Goal: Information Seeking & Learning: Learn about a topic

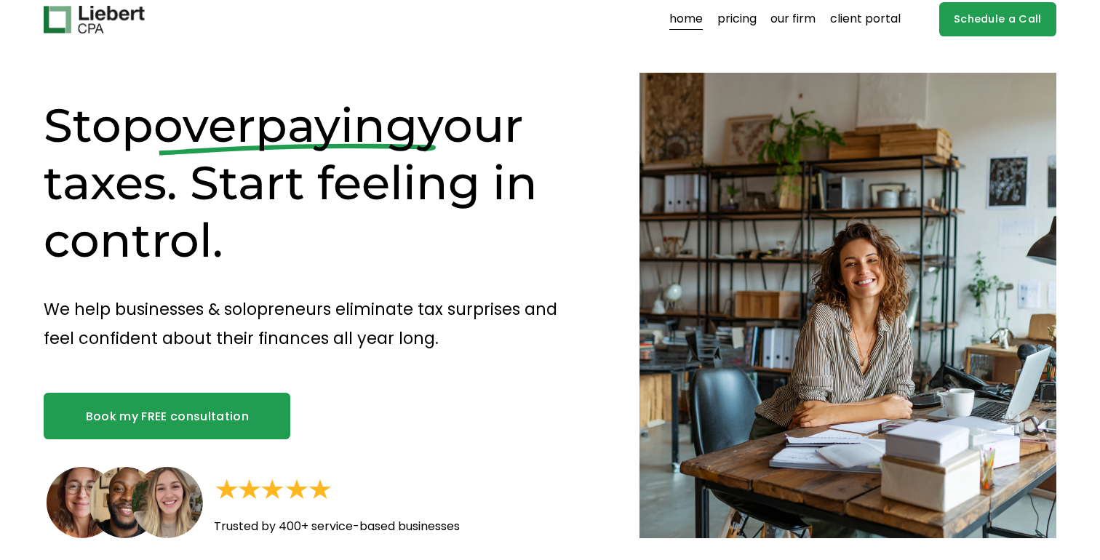
scroll to position [9, 0]
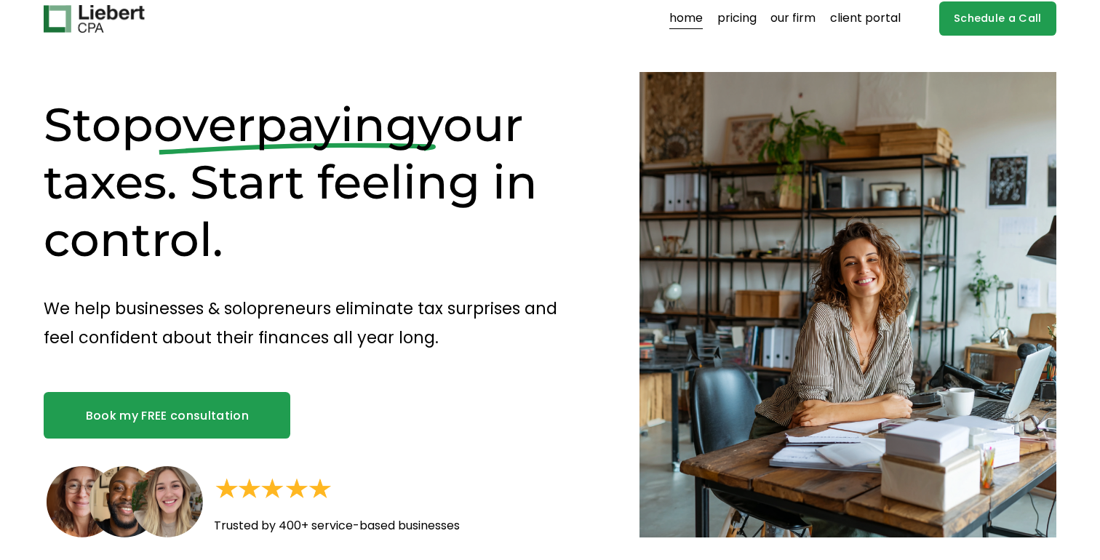
click at [752, 18] on link "pricing" at bounding box center [737, 18] width 39 height 23
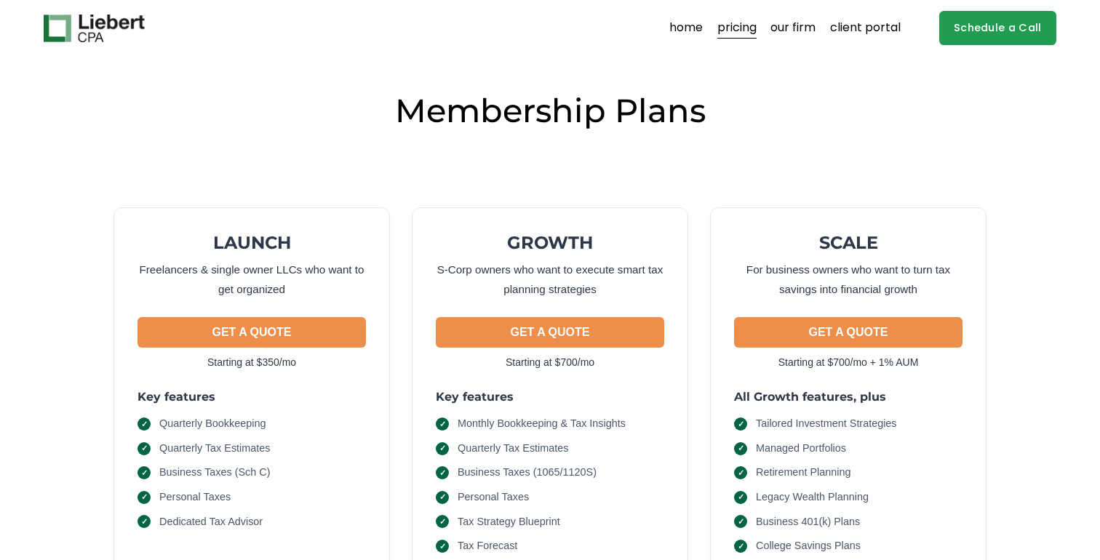
click at [795, 24] on link "our firm" at bounding box center [793, 28] width 45 height 23
